Goal: Transaction & Acquisition: Download file/media

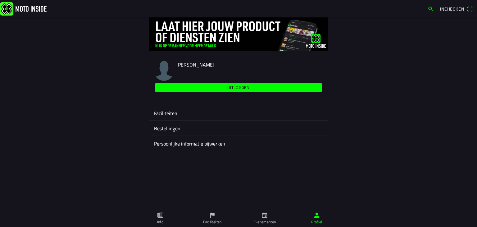
click at [262, 215] on ion-label "Evenementen" at bounding box center [264, 222] width 23 height 6
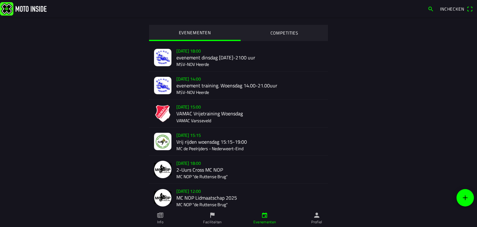
click at [179, 112] on div "[DATE] 15:00 VAMAC Vrijetraining Woensdag VAMAC Varsseveld" at bounding box center [249, 113] width 147 height 28
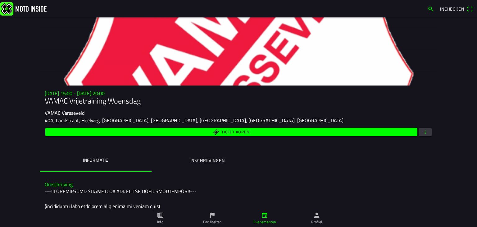
click at [422, 132] on span "button" at bounding box center [425, 132] width 6 height 8
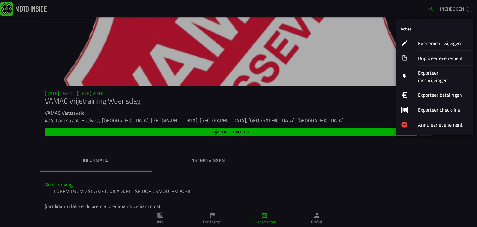
click at [420, 75] on ion-label "Exporteer inschrijvingen" at bounding box center [443, 76] width 50 height 15
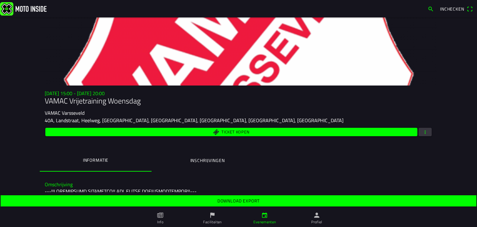
click at [0, 0] on slot "Download export" at bounding box center [0, 0] width 0 height 0
